Goal: Task Accomplishment & Management: Manage account settings

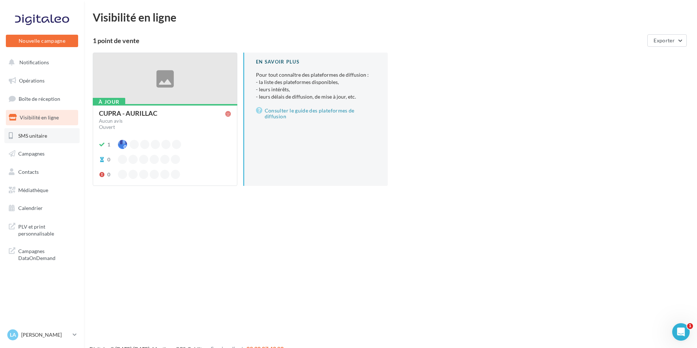
click at [40, 134] on span "SMS unitaire" at bounding box center [32, 135] width 29 height 6
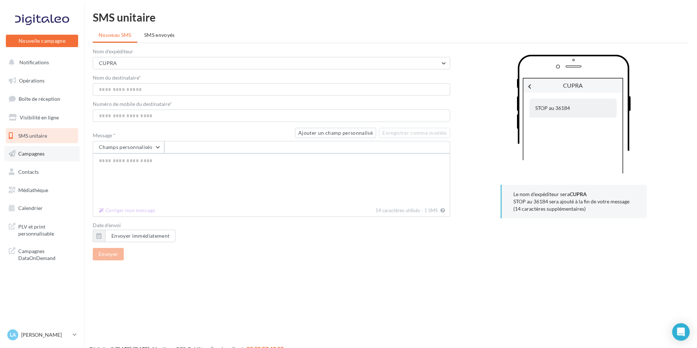
click at [37, 152] on span "Campagnes" at bounding box center [31, 153] width 26 height 6
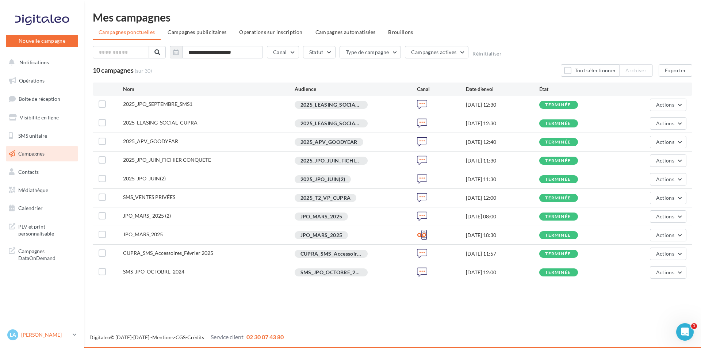
click at [47, 340] on link "La Léa Tarrie cupra_aurillac" at bounding box center [42, 335] width 72 height 14
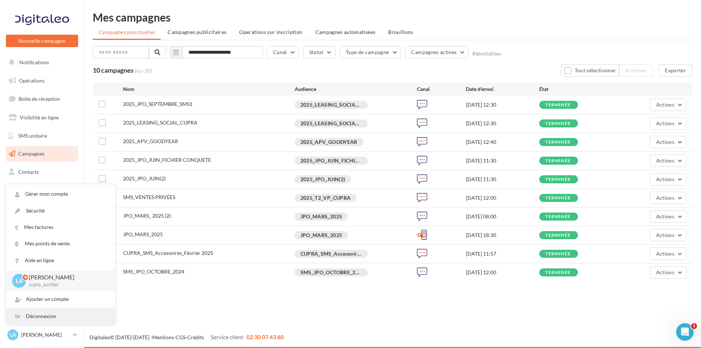
click at [40, 315] on div "Déconnexion" at bounding box center [60, 316] width 109 height 16
